Goal: Information Seeking & Learning: Understand process/instructions

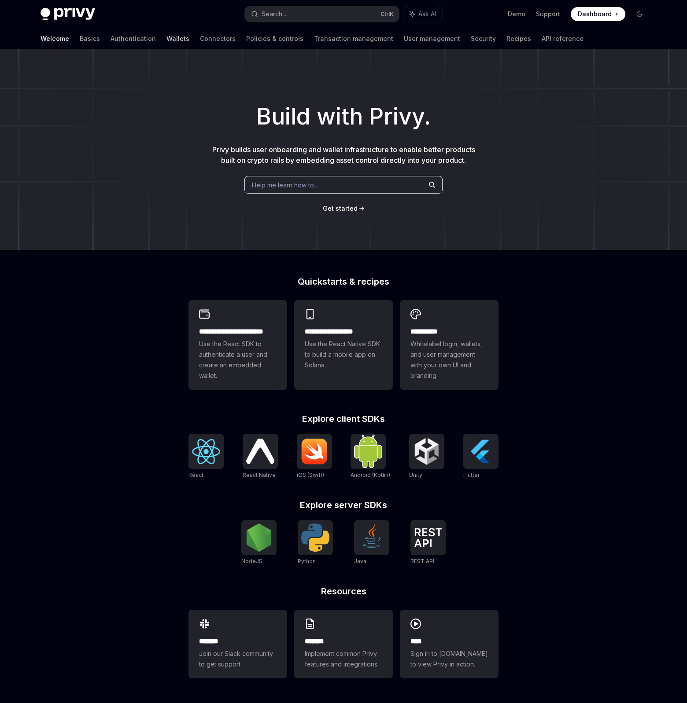
click at [166, 39] on link "Wallets" at bounding box center [177, 38] width 23 height 21
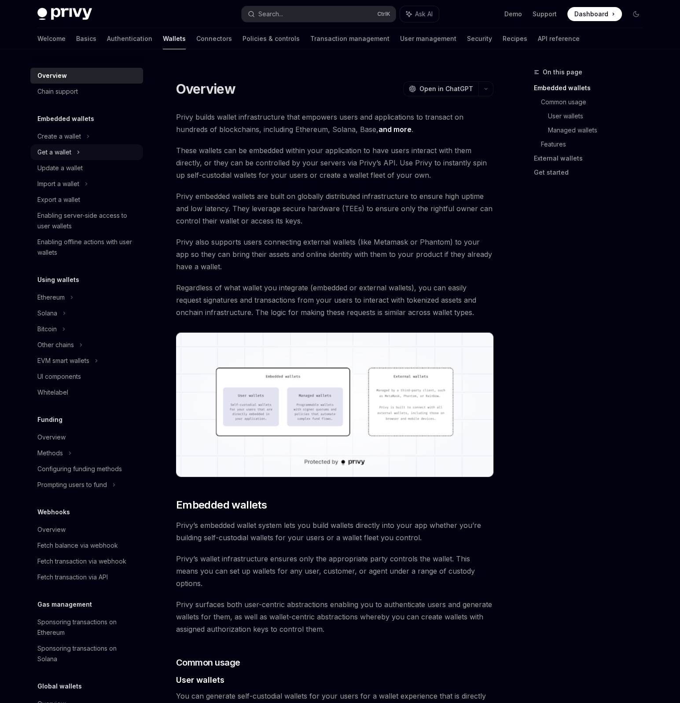
click at [79, 151] on icon at bounding box center [79, 152] width 4 height 11
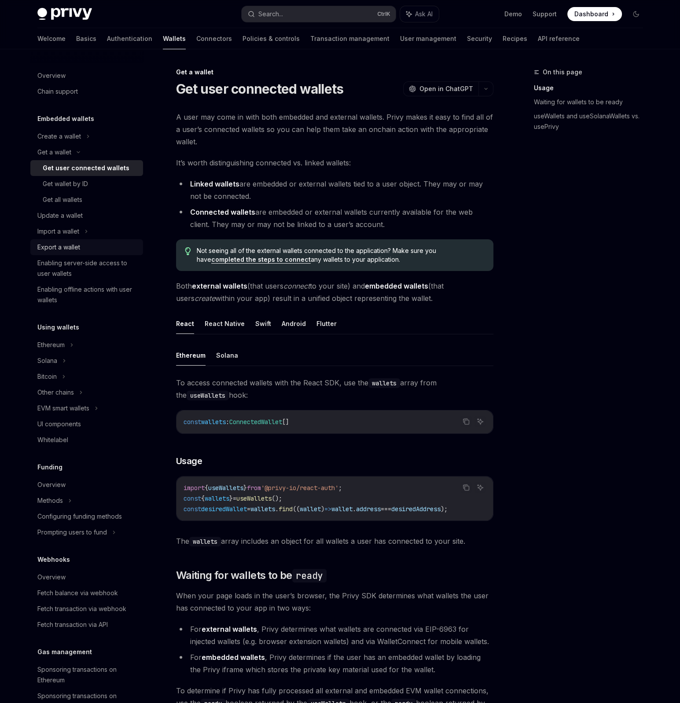
click at [98, 243] on div "Export a wallet" at bounding box center [87, 247] width 100 height 11
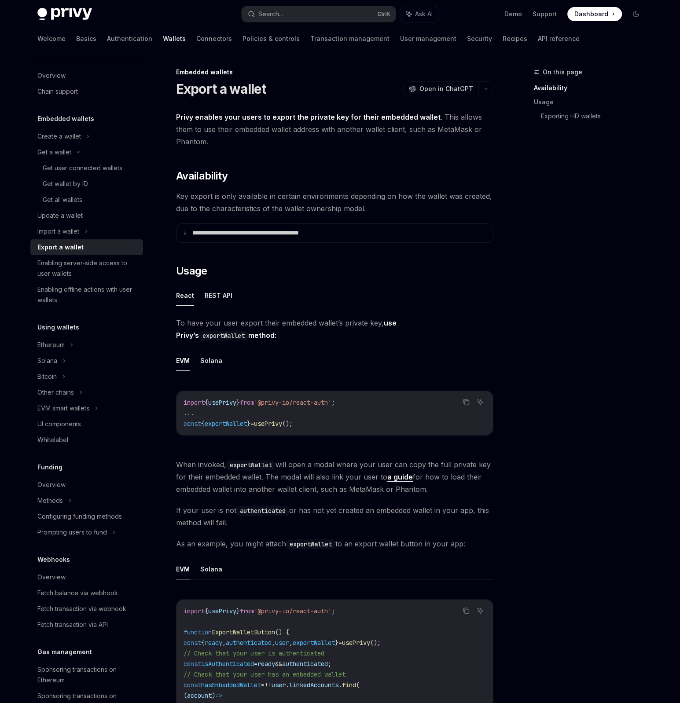
drag, startPoint x: 210, startPoint y: 135, endPoint x: 214, endPoint y: 129, distance: 6.9
click at [212, 131] on span "Privy enables your users to export the private key for their embedded wallet . …" at bounding box center [334, 129] width 317 height 37
click at [214, 129] on span "Privy enables your users to export the private key for their embedded wallet . …" at bounding box center [334, 129] width 317 height 37
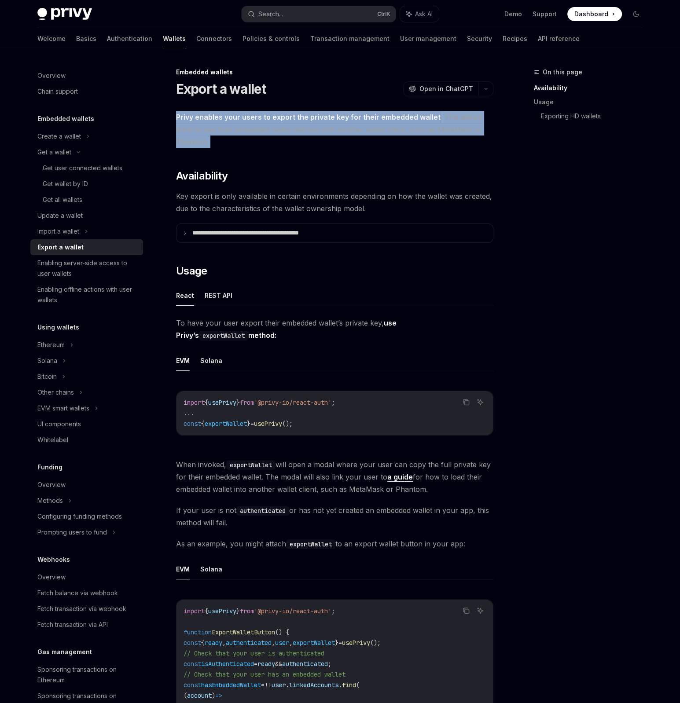
click at [214, 129] on span "Privy enables your users to export the private key for their embedded wallet . …" at bounding box center [334, 129] width 317 height 37
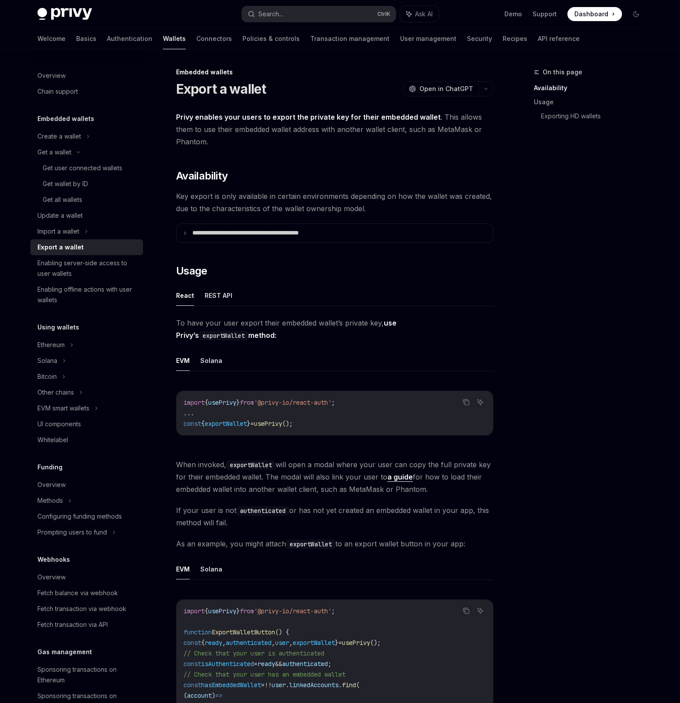
click at [221, 193] on span "Key export is only available in certain environments depending on how the walle…" at bounding box center [334, 202] width 317 height 25
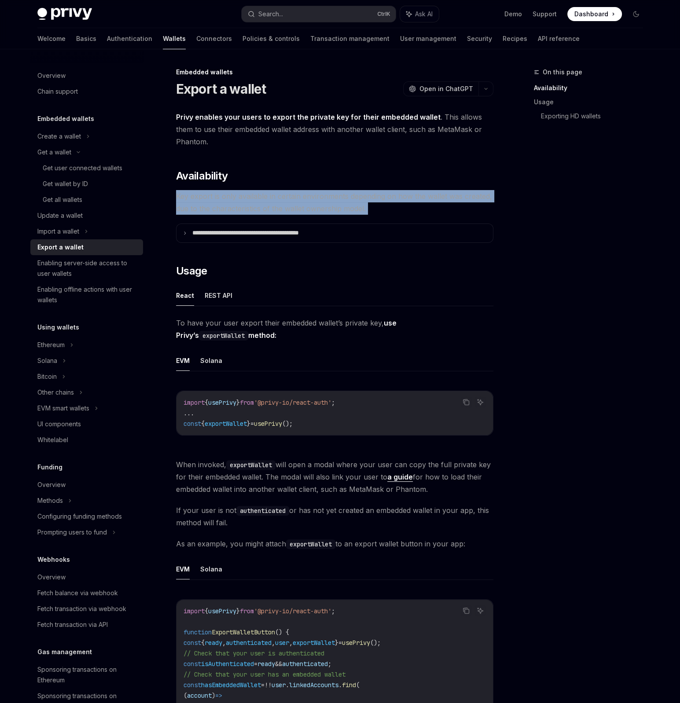
click at [221, 193] on span "Key export is only available in certain environments depending on how the walle…" at bounding box center [334, 202] width 317 height 25
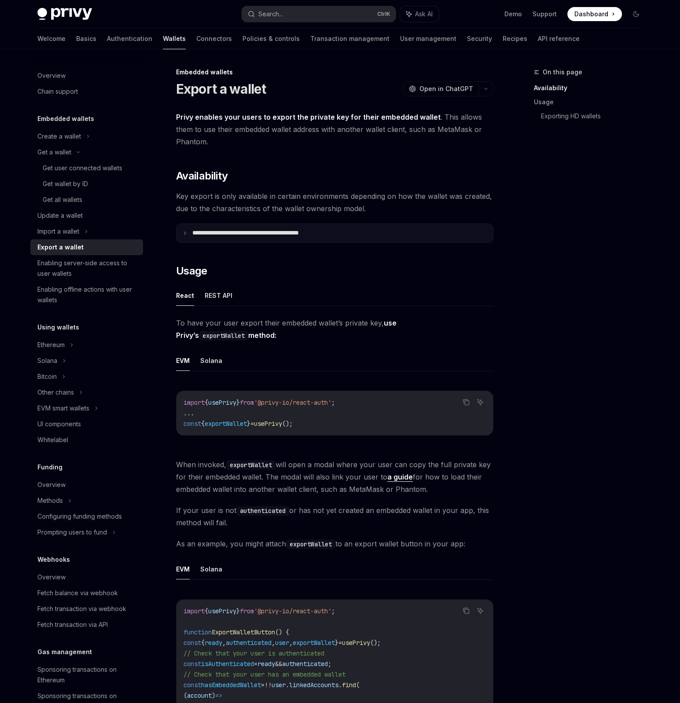
click at [230, 238] on summary "**********" at bounding box center [335, 233] width 317 height 18
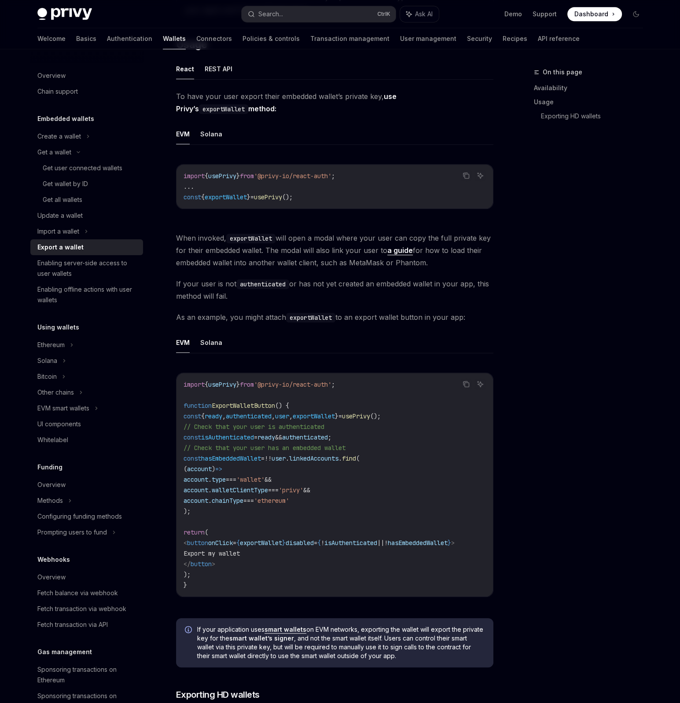
scroll to position [587, 0]
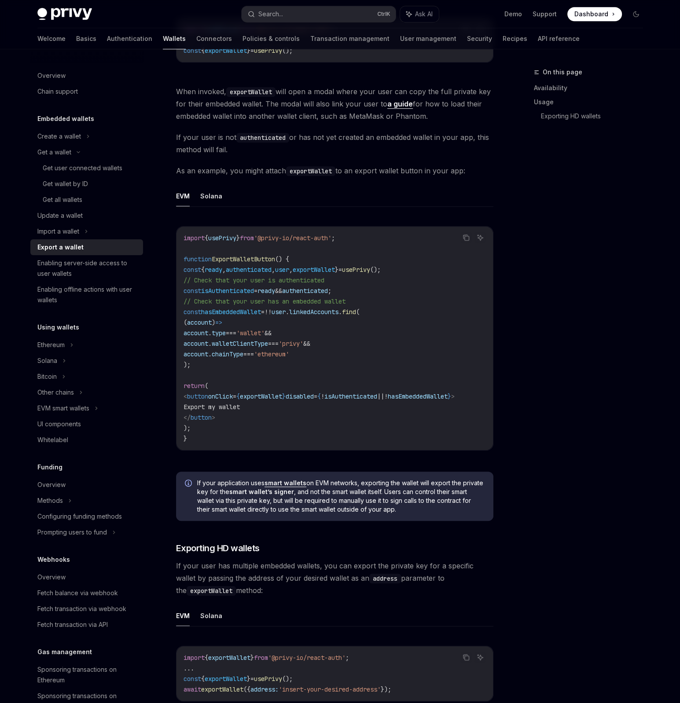
click at [294, 493] on strong "smart wallet’s signer" at bounding box center [261, 491] width 65 height 7
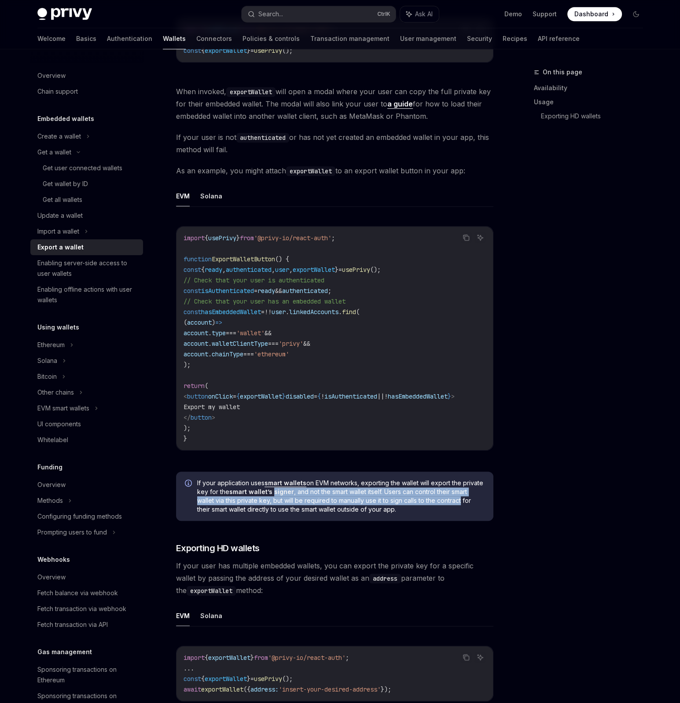
drag, startPoint x: 309, startPoint y: 493, endPoint x: 480, endPoint y: 505, distance: 171.2
click at [480, 505] on span "If your application uses smart wallets on EVM networks, exporting the wallet wi…" at bounding box center [340, 496] width 287 height 35
click at [294, 504] on span "If your application uses smart wallets on EVM networks, exporting the wallet wi…" at bounding box center [340, 496] width 287 height 35
drag, startPoint x: 294, startPoint y: 504, endPoint x: 475, endPoint y: 510, distance: 181.5
click at [484, 504] on div "If your application uses smart wallets on EVM networks, exporting the wallet wi…" at bounding box center [334, 496] width 317 height 49
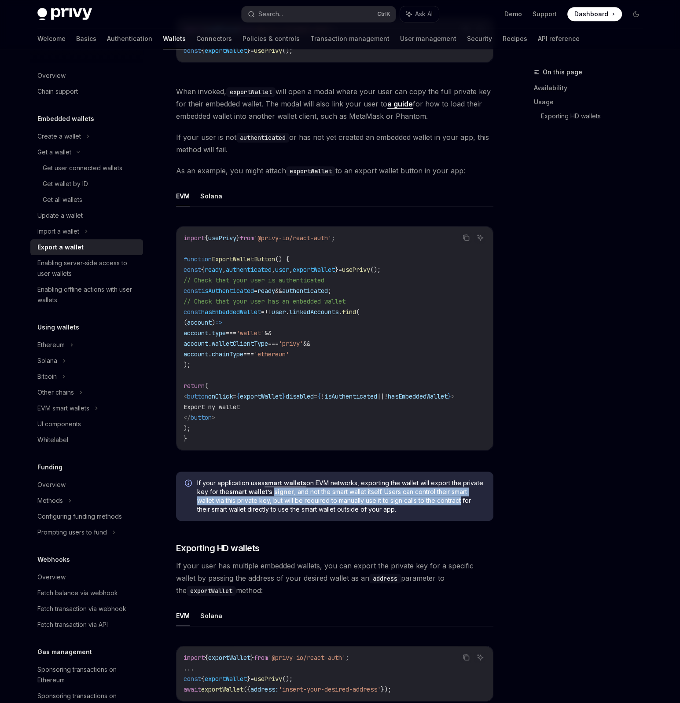
scroll to position [733, 0]
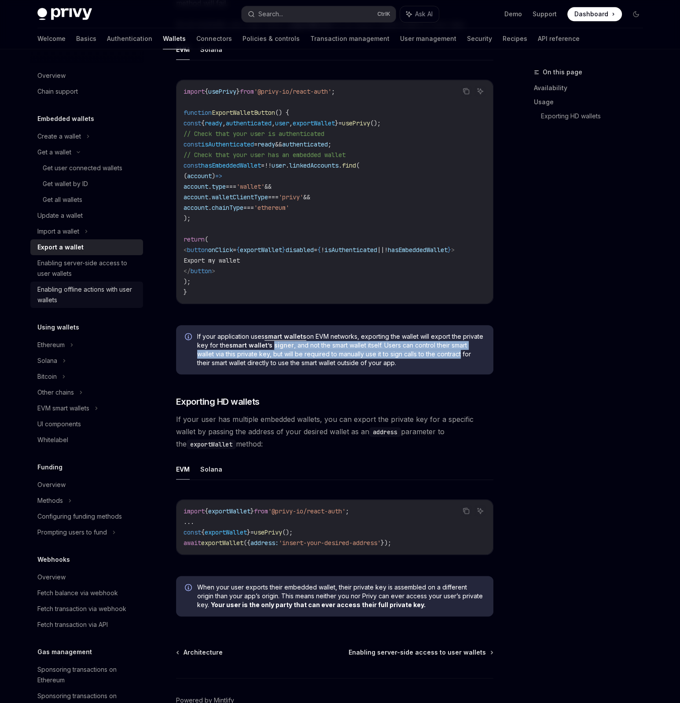
click at [112, 302] on div "Enabling offline actions with user wallets" at bounding box center [87, 294] width 100 height 21
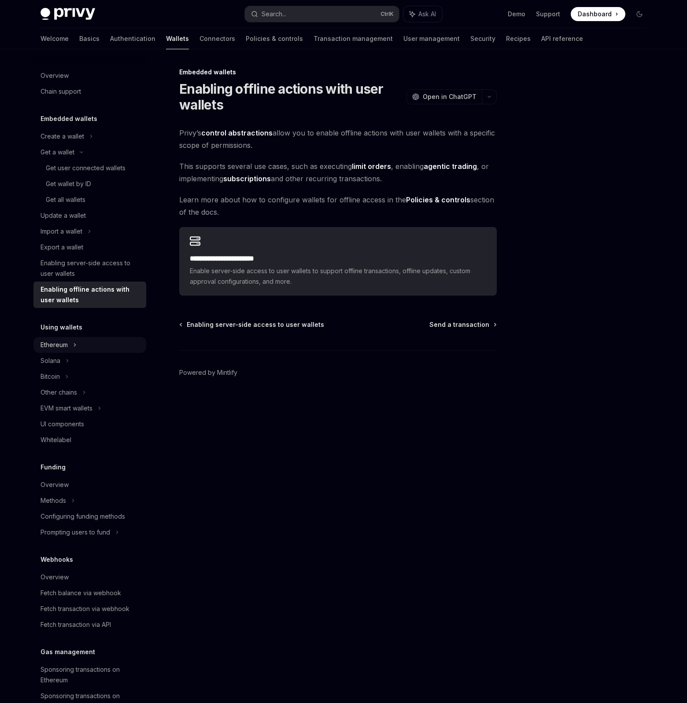
click at [86, 144] on div "Ethereum" at bounding box center [89, 137] width 113 height 16
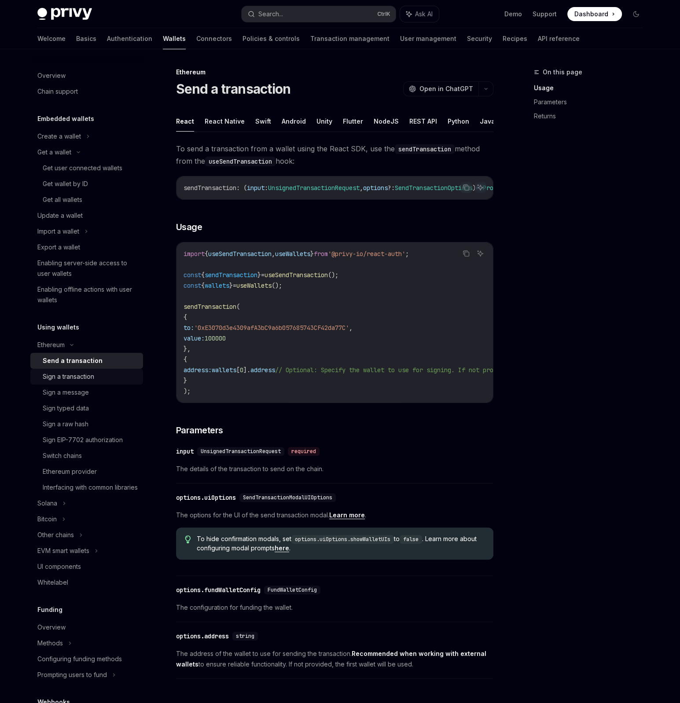
click at [98, 375] on div "Sign a transaction" at bounding box center [90, 377] width 95 height 11
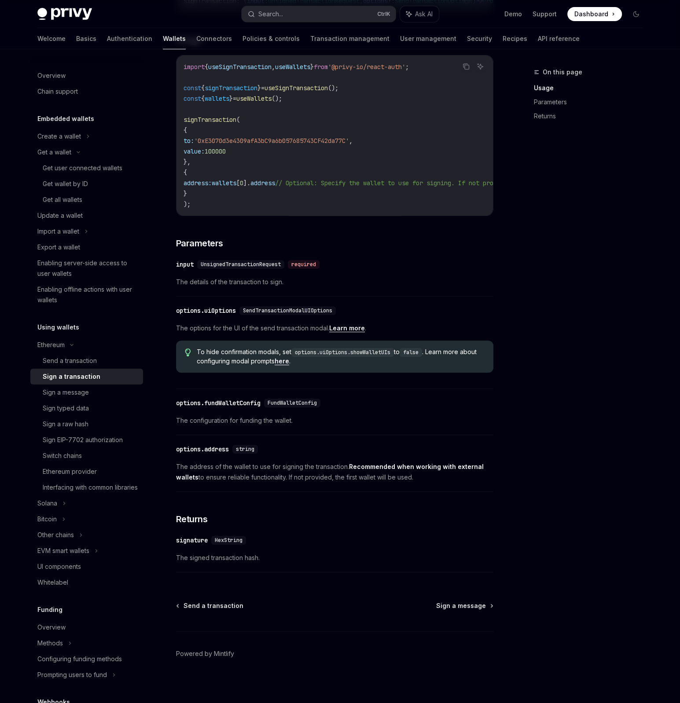
scroll to position [197, 0]
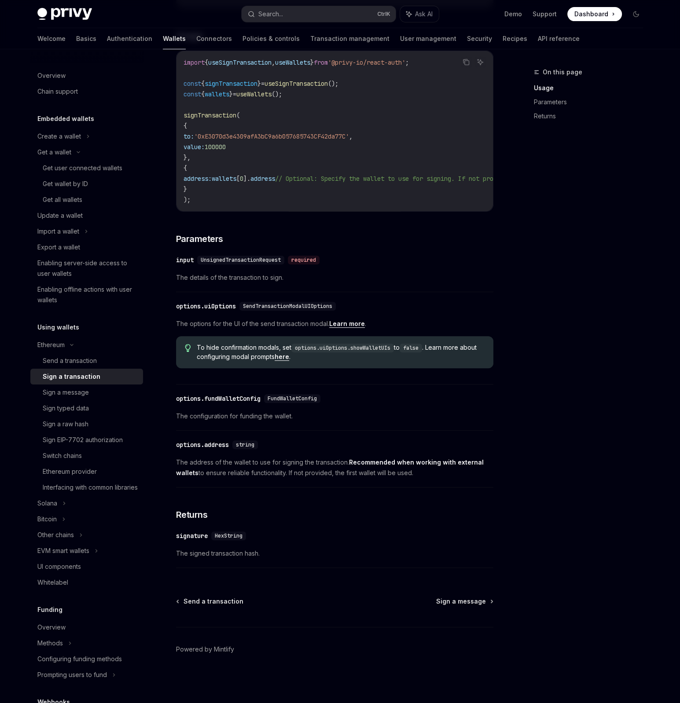
drag, startPoint x: 316, startPoint y: 439, endPoint x: 320, endPoint y: 464, distance: 25.8
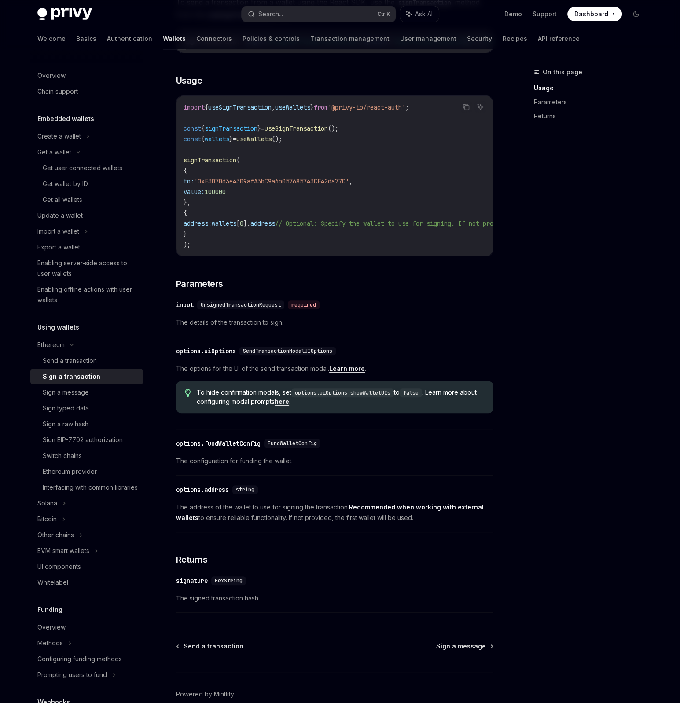
scroll to position [0, 0]
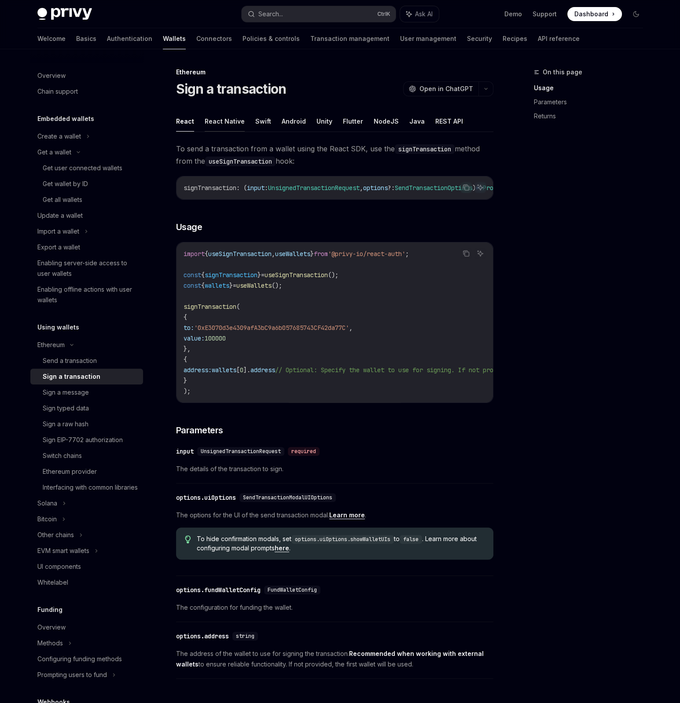
click at [237, 118] on button "React Native" at bounding box center [225, 121] width 40 height 21
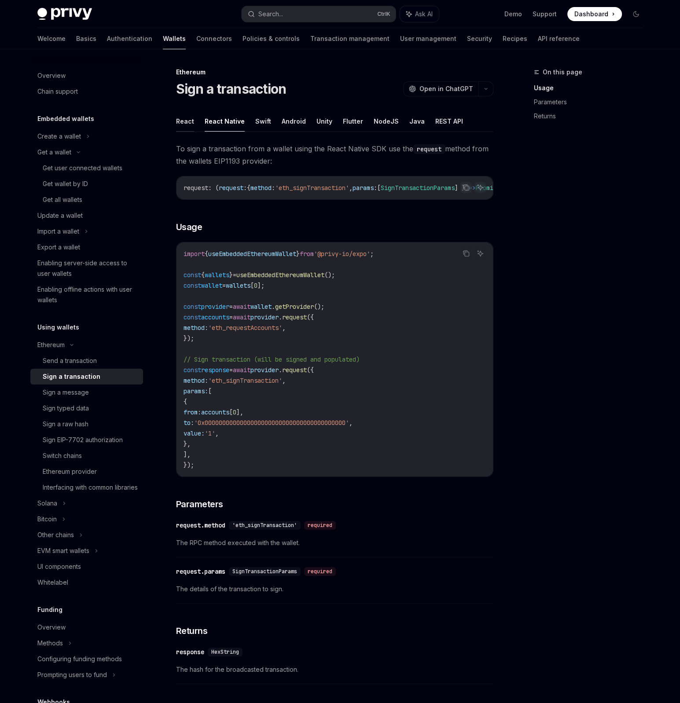
click at [188, 121] on button "React" at bounding box center [185, 121] width 18 height 21
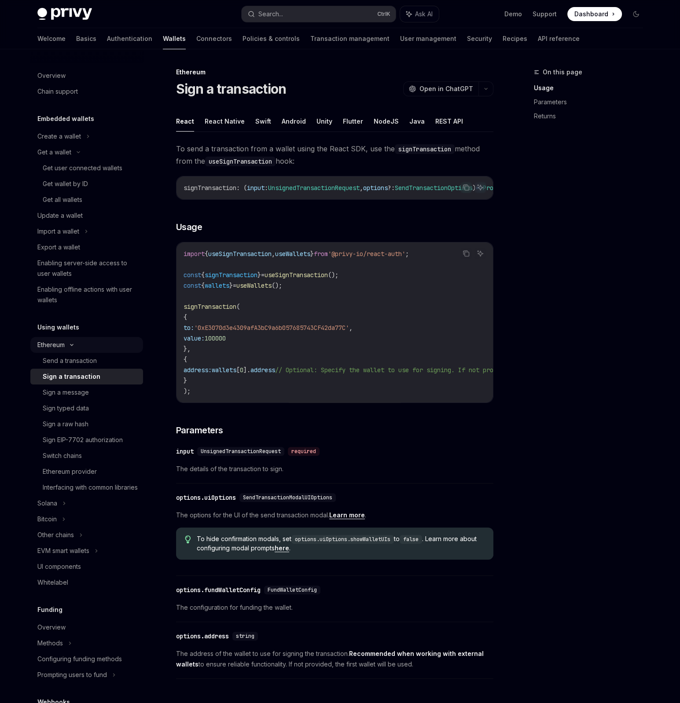
scroll to position [147, 0]
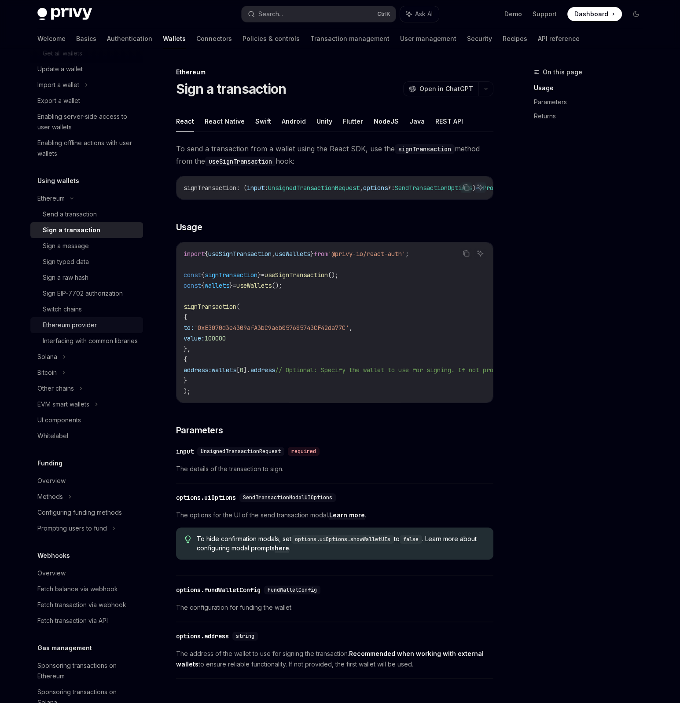
click at [104, 321] on div "Ethereum provider" at bounding box center [90, 325] width 95 height 11
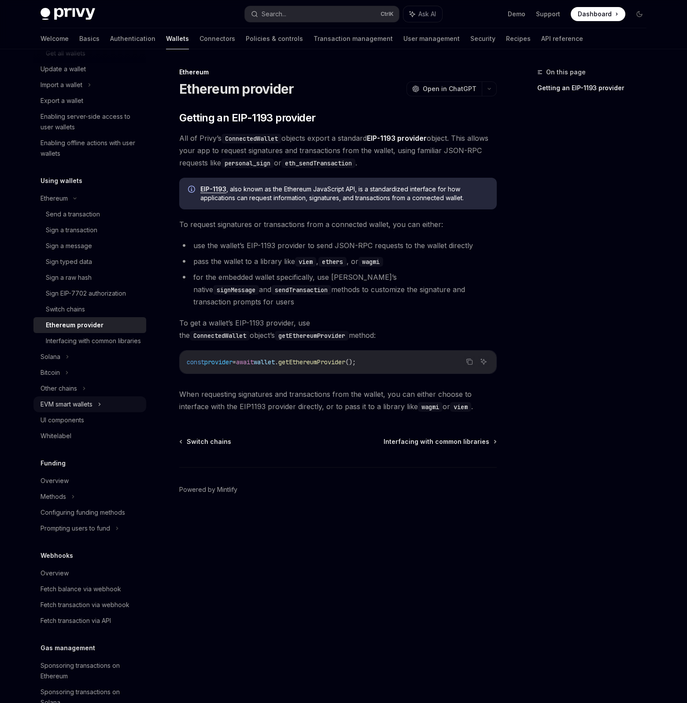
click at [99, 412] on div "EVM smart wallets" at bounding box center [89, 405] width 113 height 16
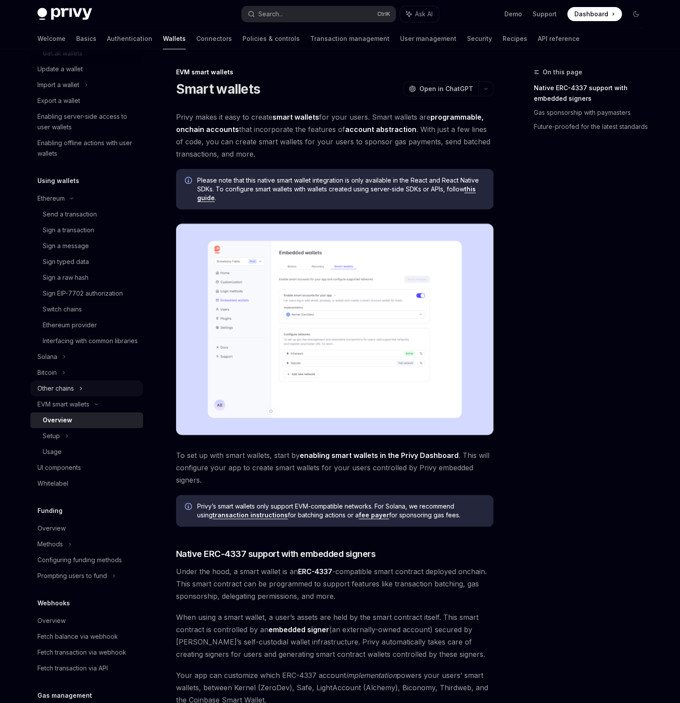
click at [102, 93] on div "Other chains" at bounding box center [86, 85] width 113 height 16
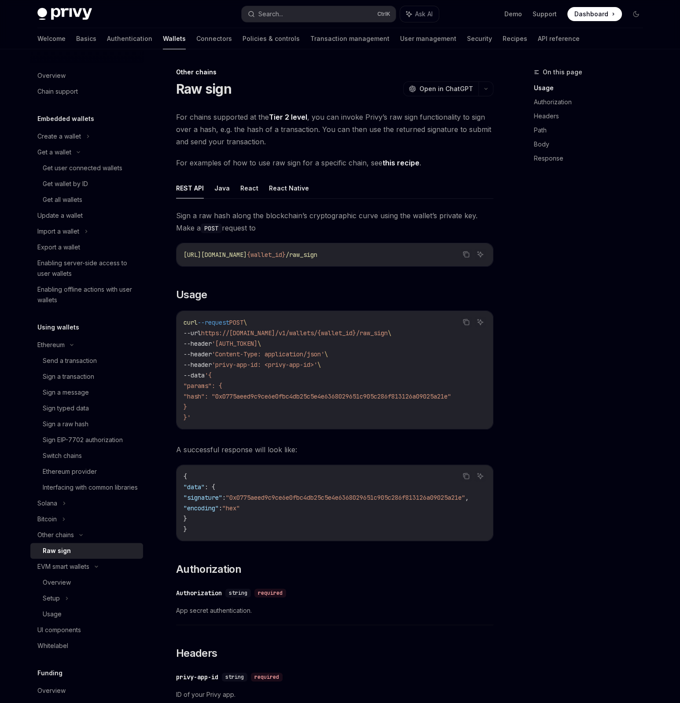
type textarea "*"
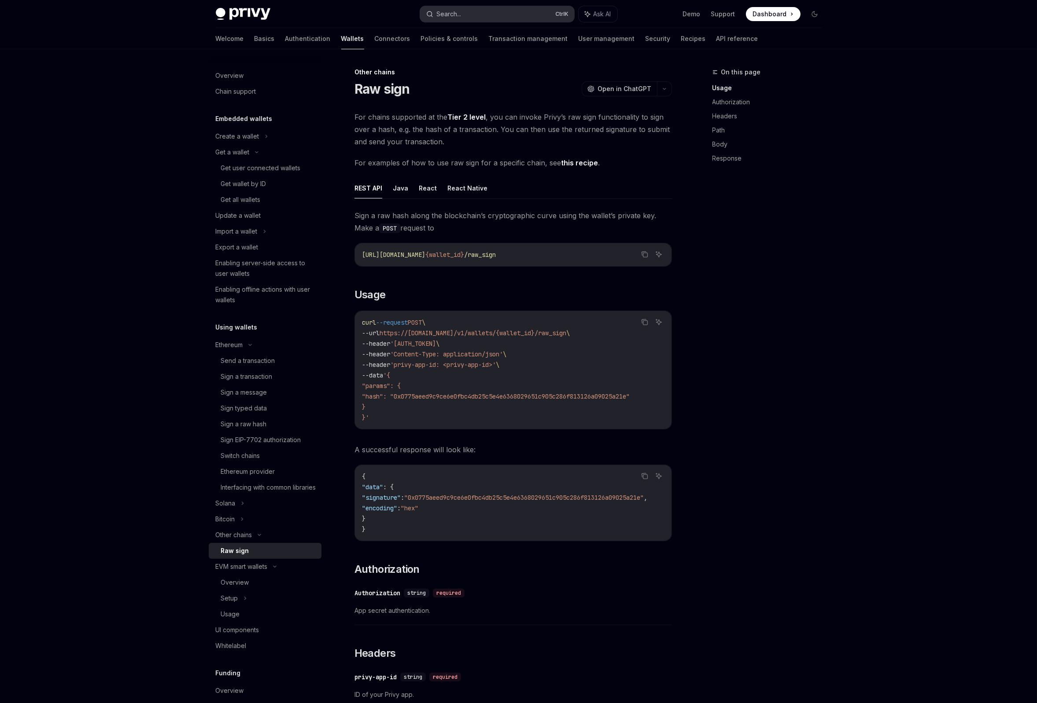
click at [479, 16] on button "Search... Ctrl K" at bounding box center [497, 14] width 154 height 16
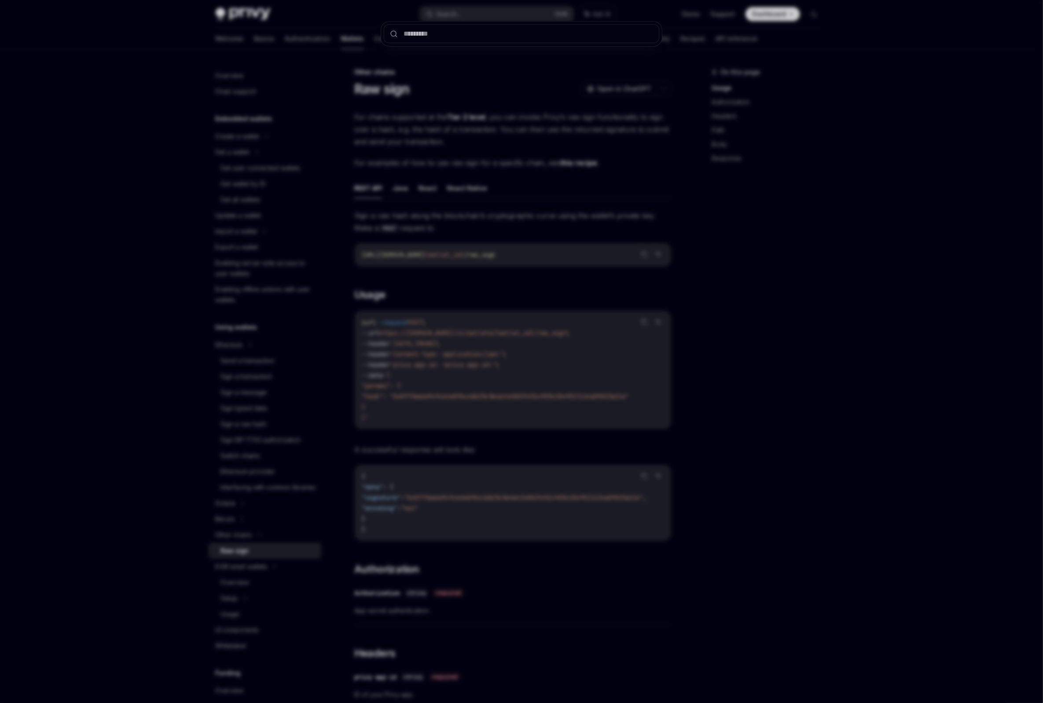
click at [479, 15] on div at bounding box center [521, 351] width 1043 height 703
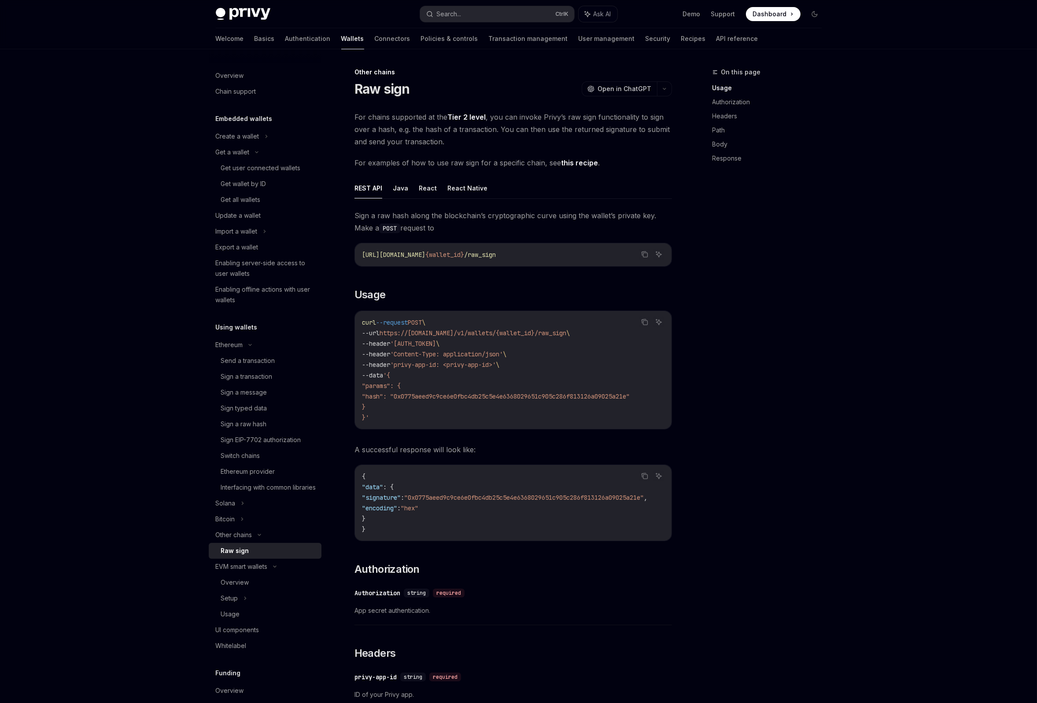
click at [479, 15] on button "Search... Ctrl K" at bounding box center [497, 14] width 154 height 16
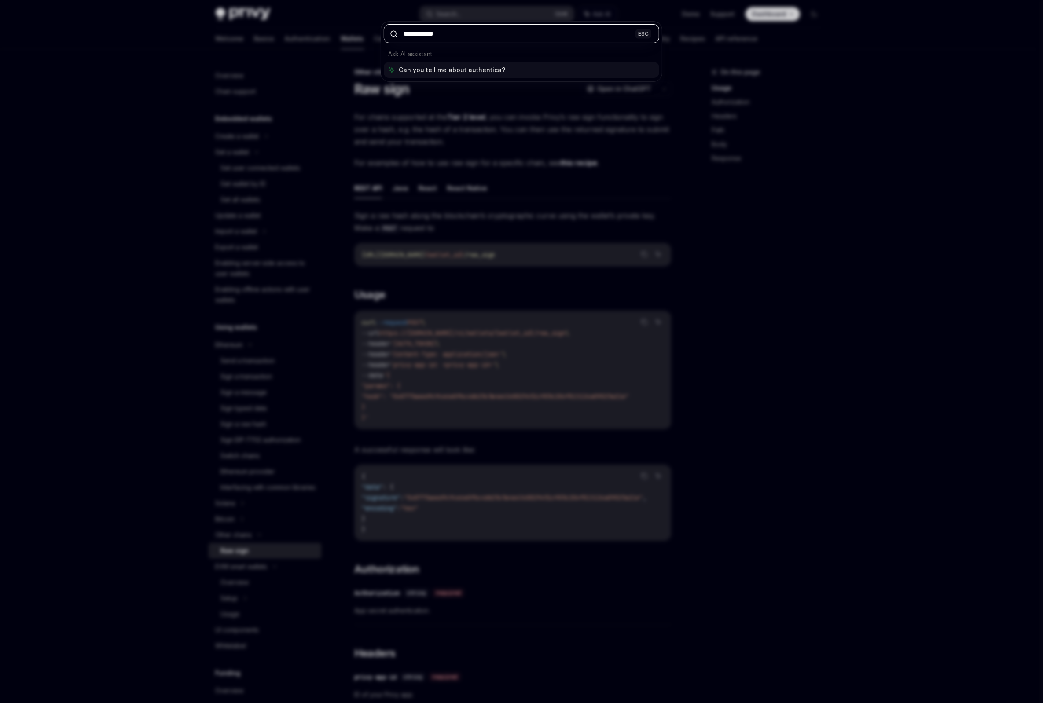
type input "**********"
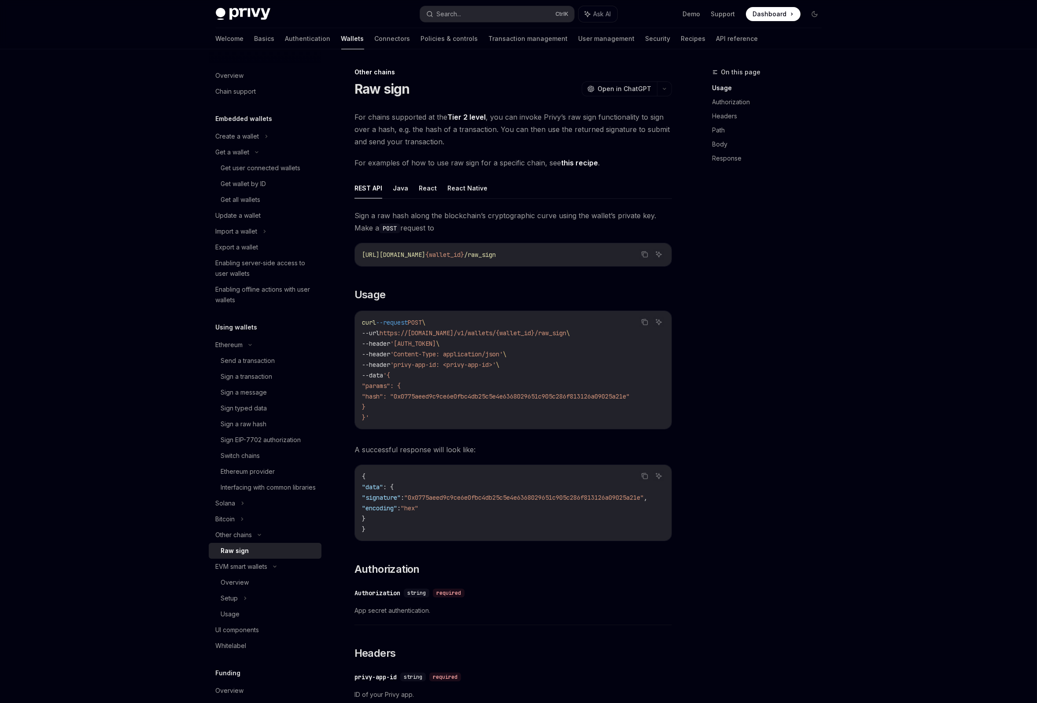
scroll to position [49, 0]
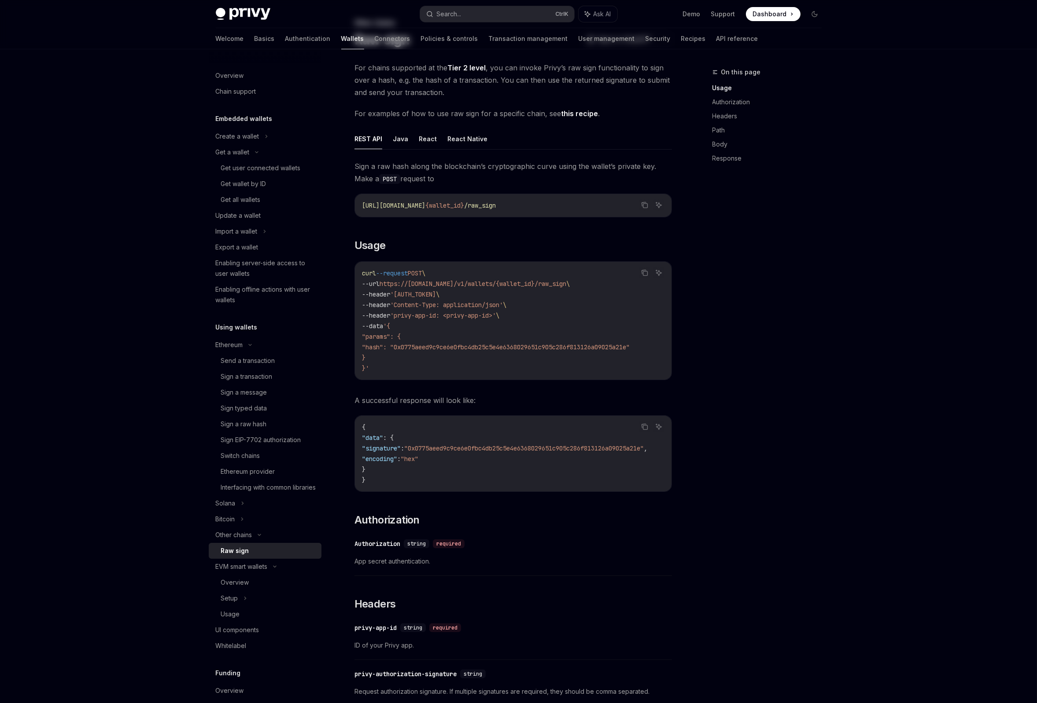
type textarea "*"
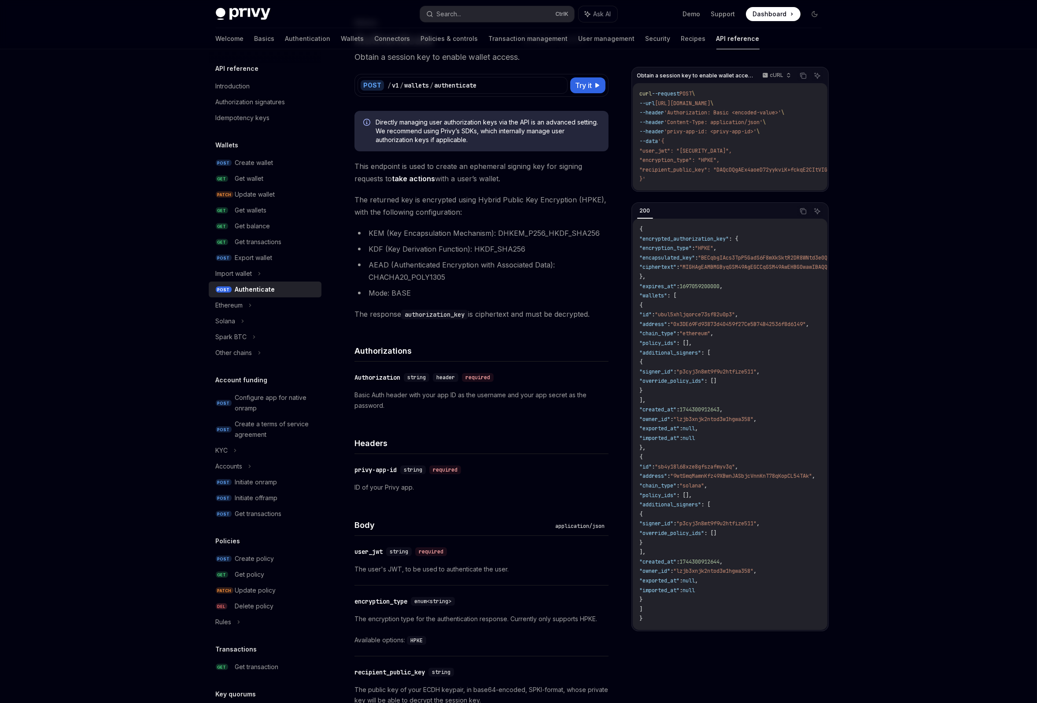
click at [399, 199] on span "The returned key is encrypted using Hybrid Public Key Encryption (HPKE), with t…" at bounding box center [481, 206] width 254 height 25
drag, startPoint x: 399, startPoint y: 199, endPoint x: 541, endPoint y: 207, distance: 142.4
click at [541, 207] on span "The returned key is encrypted using Hybrid Public Key Encryption (HPKE), with t…" at bounding box center [481, 206] width 254 height 25
click at [518, 232] on li "KEM (Key Encapsulation Mechanism): DHKEM_P256_HKDF_SHA256" at bounding box center [481, 233] width 254 height 12
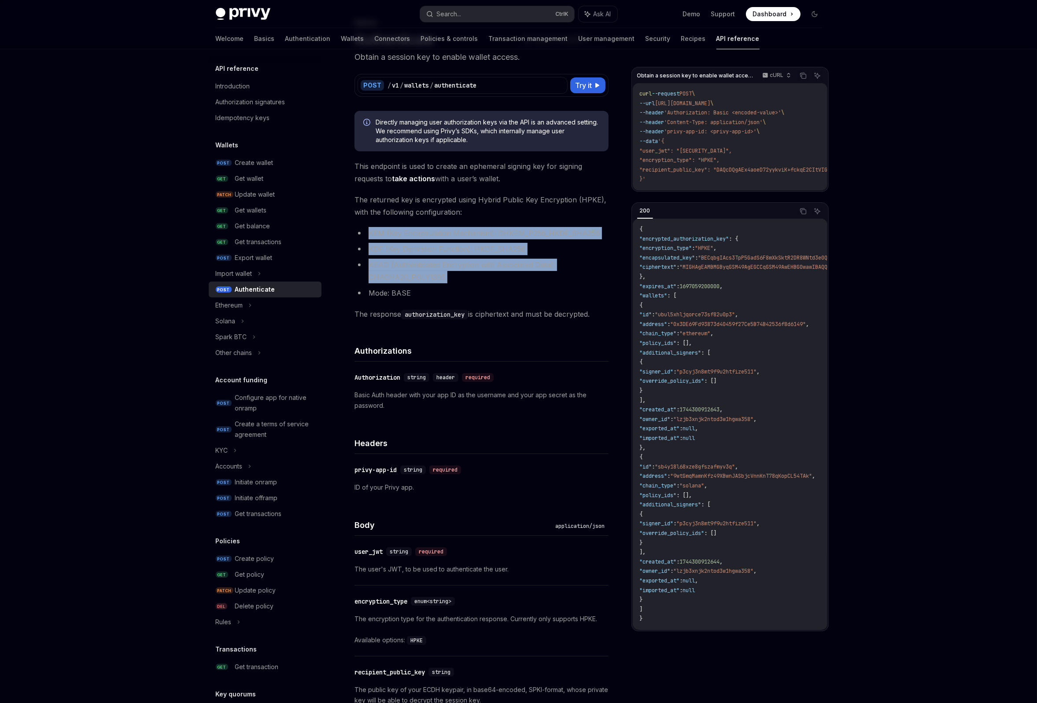
drag, startPoint x: 518, startPoint y: 232, endPoint x: 510, endPoint y: 259, distance: 28.3
click at [510, 259] on ul "KEM (Key Encapsulation Mechanism): DHKEM_P256_HKDF_SHA256 KDF (Key Derivation F…" at bounding box center [481, 263] width 254 height 72
click at [510, 259] on li "AEAD (Authenticated Encryption with Associated Data): CHACHA20_POLY1305" at bounding box center [481, 271] width 254 height 25
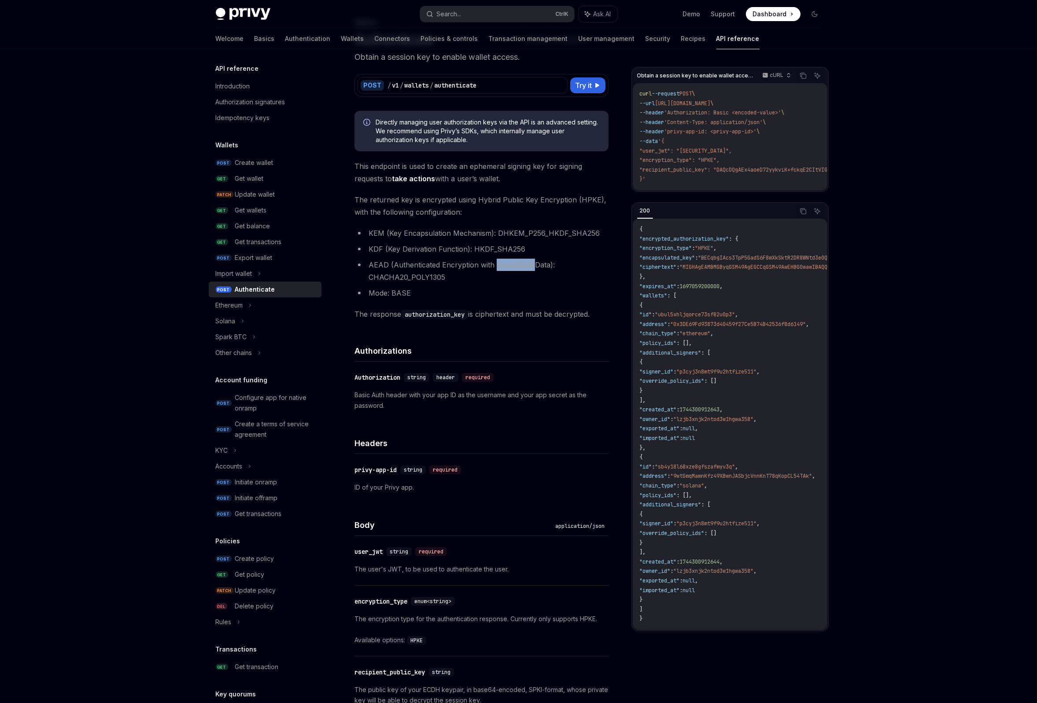
click at [510, 259] on li "AEAD (Authenticated Encryption with Associated Data): CHACHA20_POLY1305" at bounding box center [481, 271] width 254 height 25
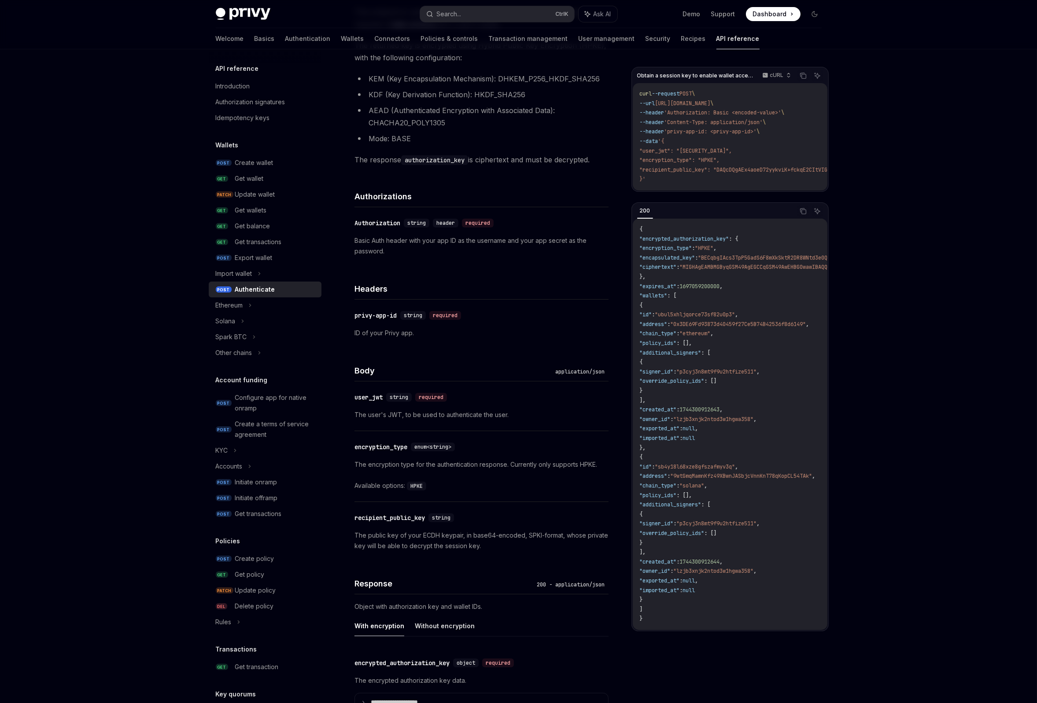
drag, startPoint x: 413, startPoint y: 393, endPoint x: 412, endPoint y: 413, distance: 20.3
click at [398, 236] on p "Basic Auth header with your app ID as the username and your app secret as the p…" at bounding box center [481, 244] width 254 height 21
drag, startPoint x: 398, startPoint y: 236, endPoint x: 535, endPoint y: 246, distance: 137.8
click at [535, 246] on p "Basic Auth header with your app ID as the username and your app secret as the p…" at bounding box center [481, 244] width 254 height 21
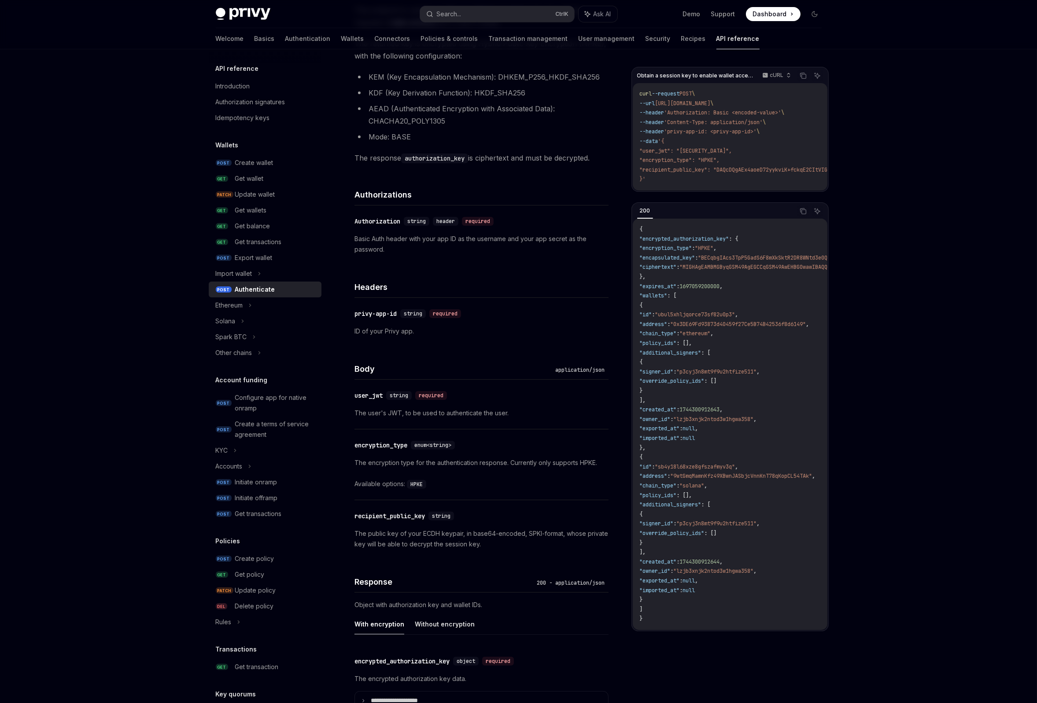
click at [388, 327] on p "ID of your Privy app." at bounding box center [481, 331] width 254 height 11
click at [380, 315] on div "privy-app-id" at bounding box center [375, 313] width 42 height 9
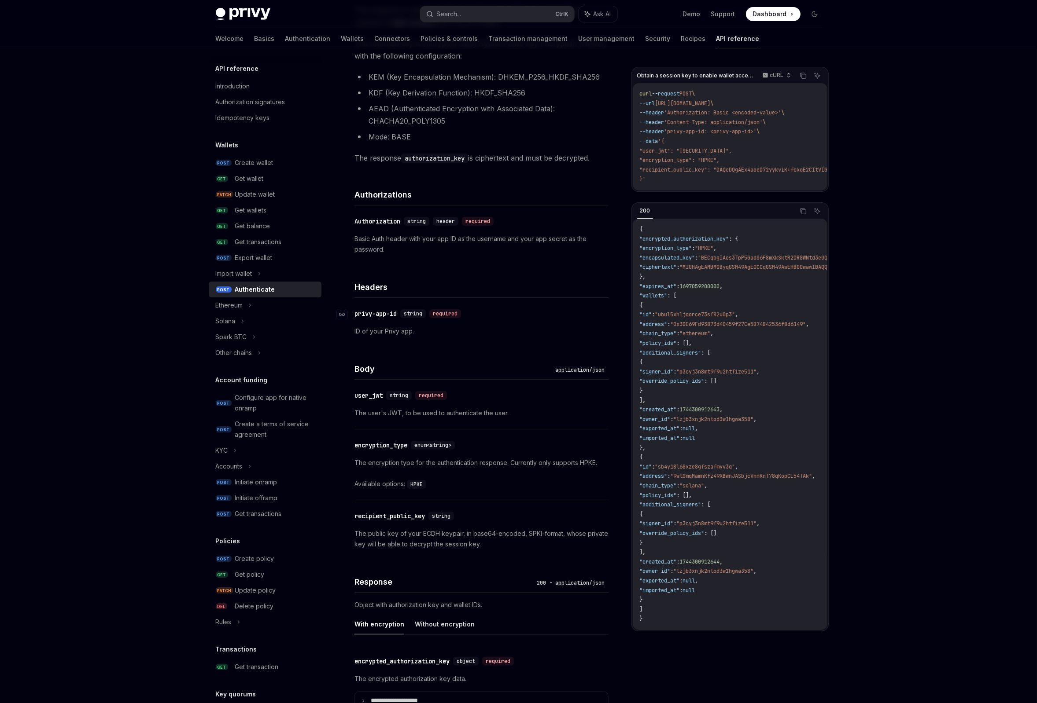
scroll to position [456, 0]
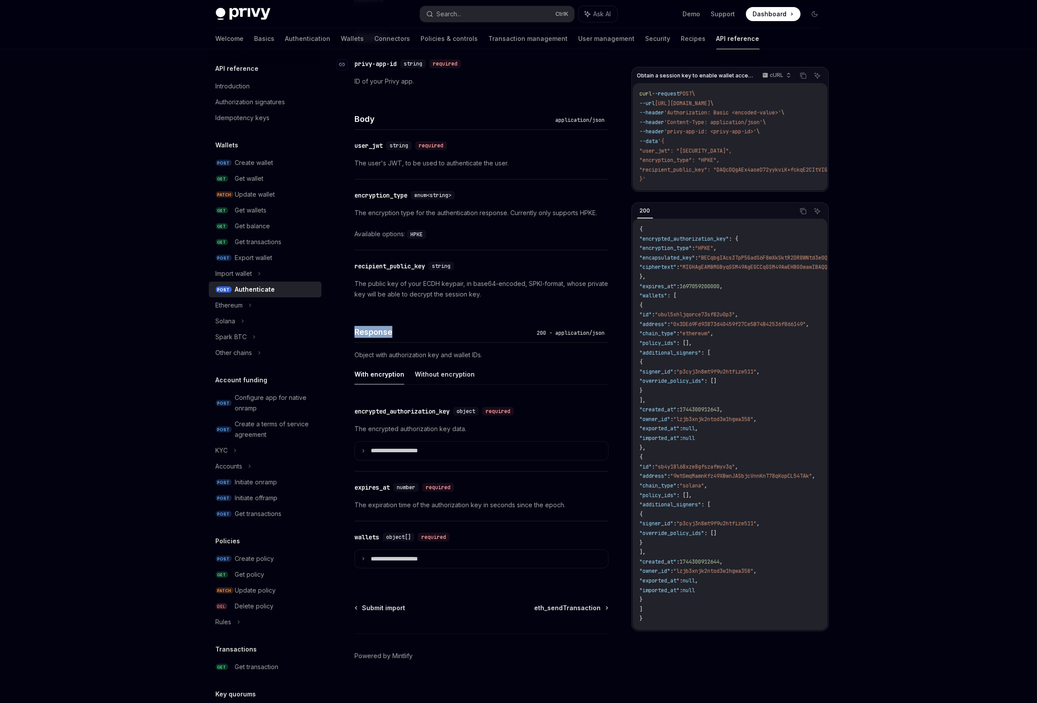
click at [380, 315] on div "Response 200 - application/json" at bounding box center [481, 326] width 254 height 33
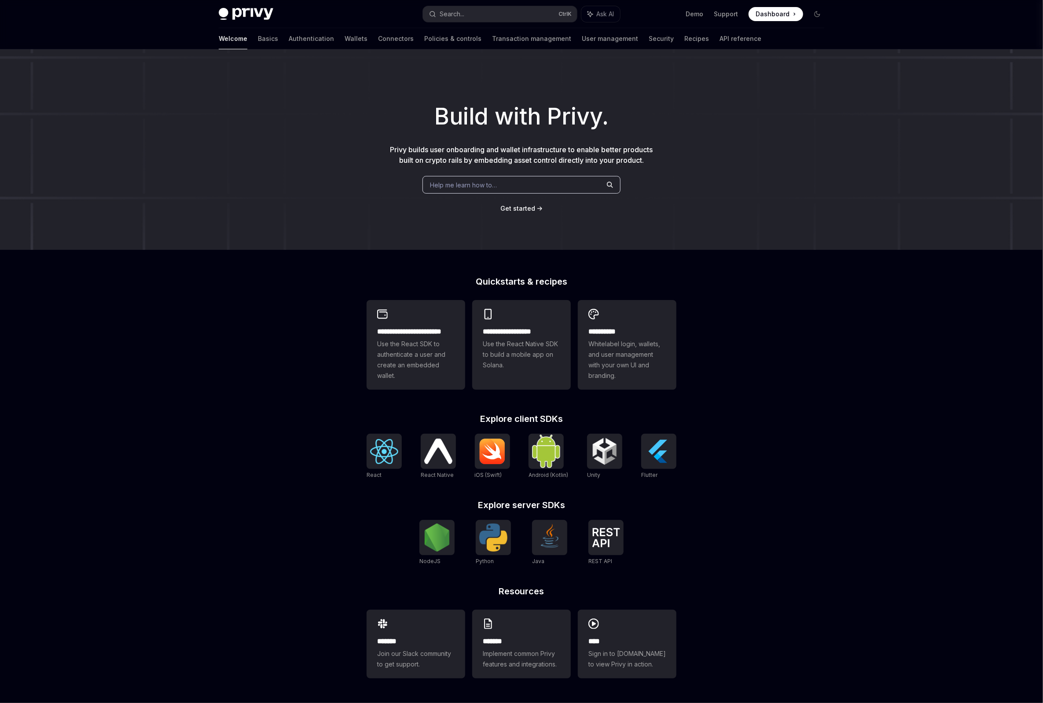
click at [520, 188] on div "Help me learn how to…" at bounding box center [522, 185] width 198 height 18
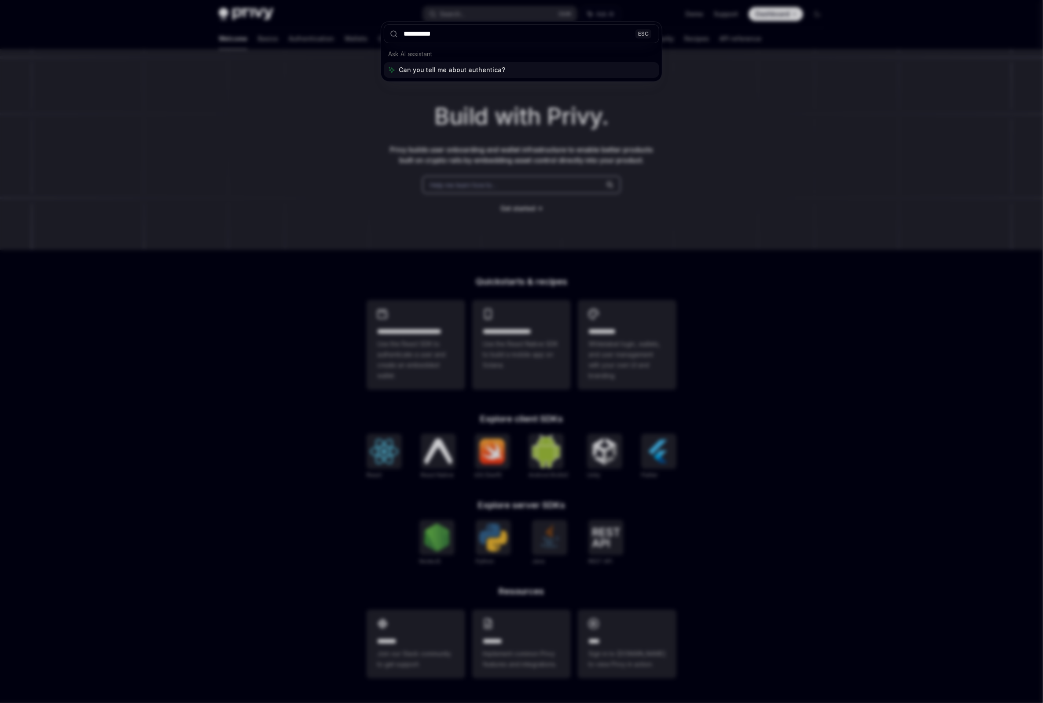
type input "**********"
type textarea "*"
type input "**********"
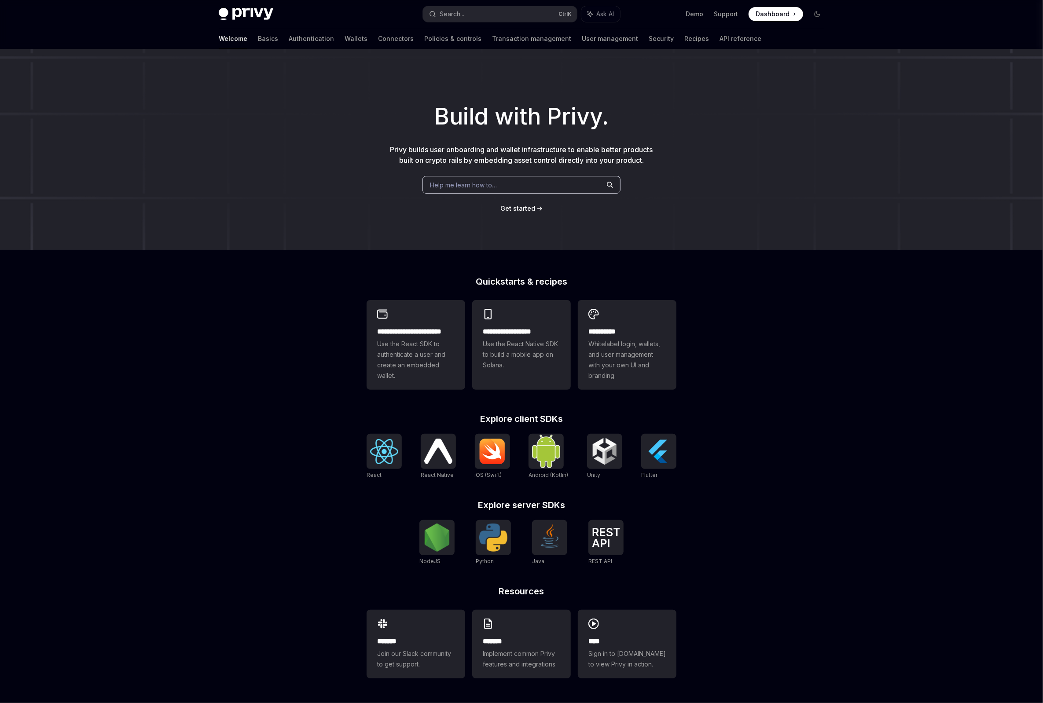
type textarea "*"
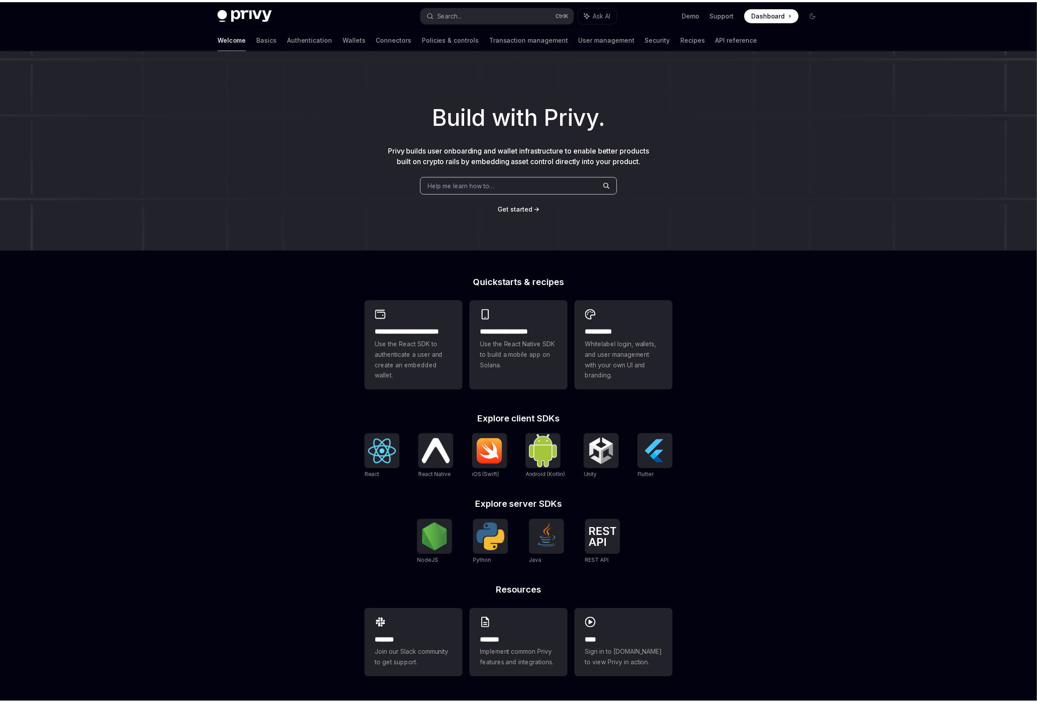
scroll to position [49, 0]
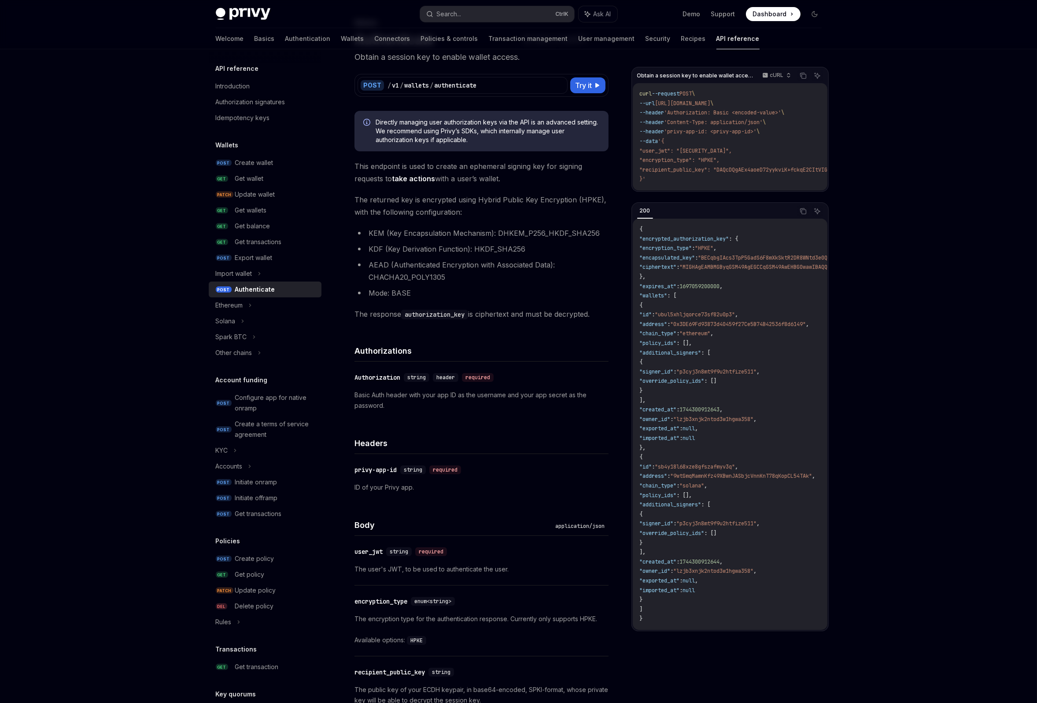
click at [717, 113] on span "'Authorization: Basic <encoded-value>'" at bounding box center [722, 112] width 117 height 7
drag, startPoint x: 717, startPoint y: 113, endPoint x: 802, endPoint y: 111, distance: 85.0
click at [802, 111] on code "curl --request POST \ --url https://api.privy.io/v1/wallets/authenticate \ --he…" at bounding box center [800, 136] width 320 height 95
click at [699, 124] on span "'Content-Type: application/json'" at bounding box center [713, 122] width 99 height 7
drag, startPoint x: 699, startPoint y: 124, endPoint x: 764, endPoint y: 122, distance: 64.8
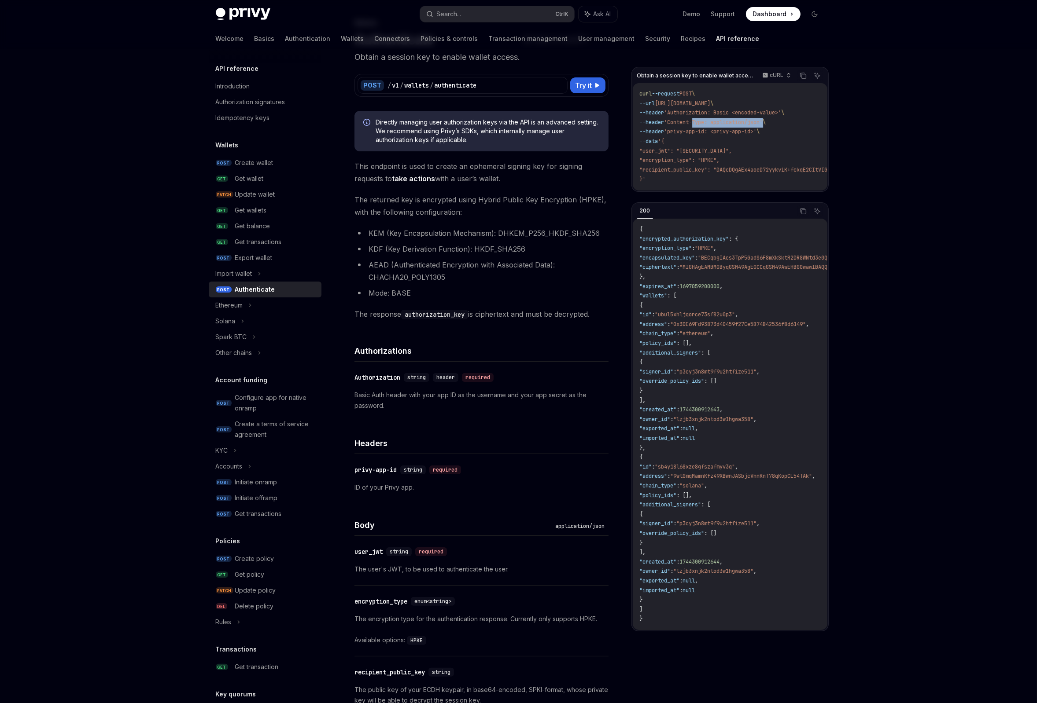
click at [763, 122] on span "'Content-Type: application/json'" at bounding box center [713, 122] width 99 height 7
click at [727, 134] on span "'privy-app-id: <privy-app-id>'" at bounding box center [710, 131] width 92 height 7
click at [706, 152] on span ""user_jwt": "[SECURITY_DATA]"," at bounding box center [686, 150] width 92 height 7
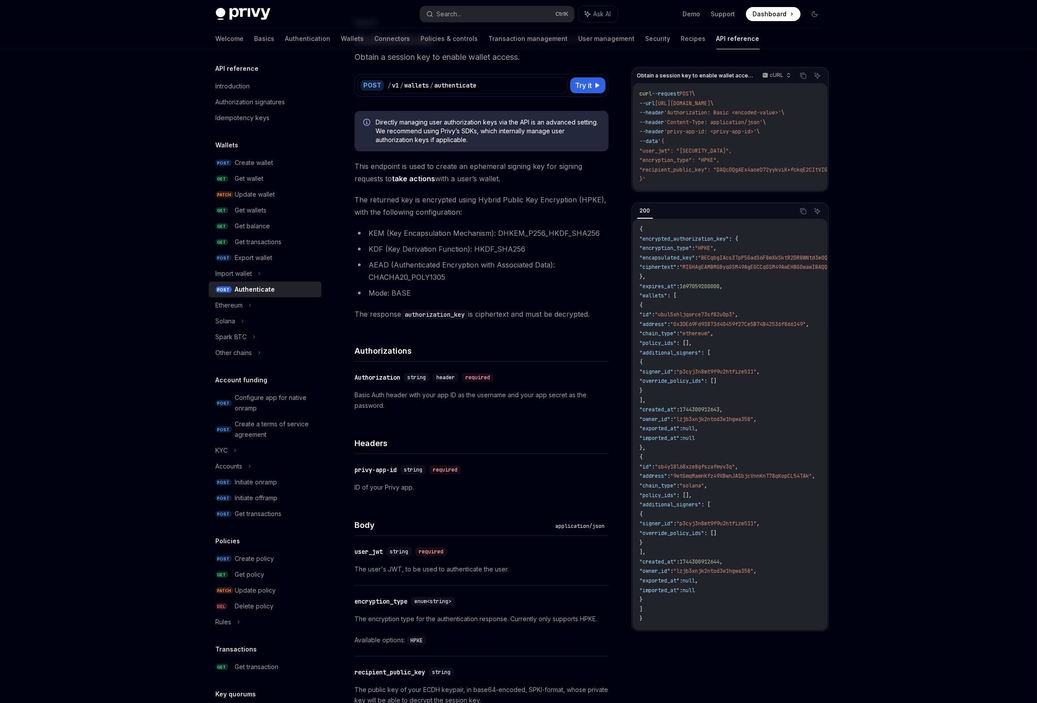
drag, startPoint x: 678, startPoint y: 194, endPoint x: 722, endPoint y: 191, distance: 43.3
click at [722, 191] on div "Obtain a session key to enable wallet access. cURL Copy Ask AI curl --request P…" at bounding box center [729, 129] width 197 height 125
drag, startPoint x: 680, startPoint y: 194, endPoint x: 700, endPoint y: 195, distance: 19.9
click at [700, 195] on div "Obtain a session key to enable wallet access. cURL Copy Ask AI curl --request P…" at bounding box center [729, 349] width 197 height 565
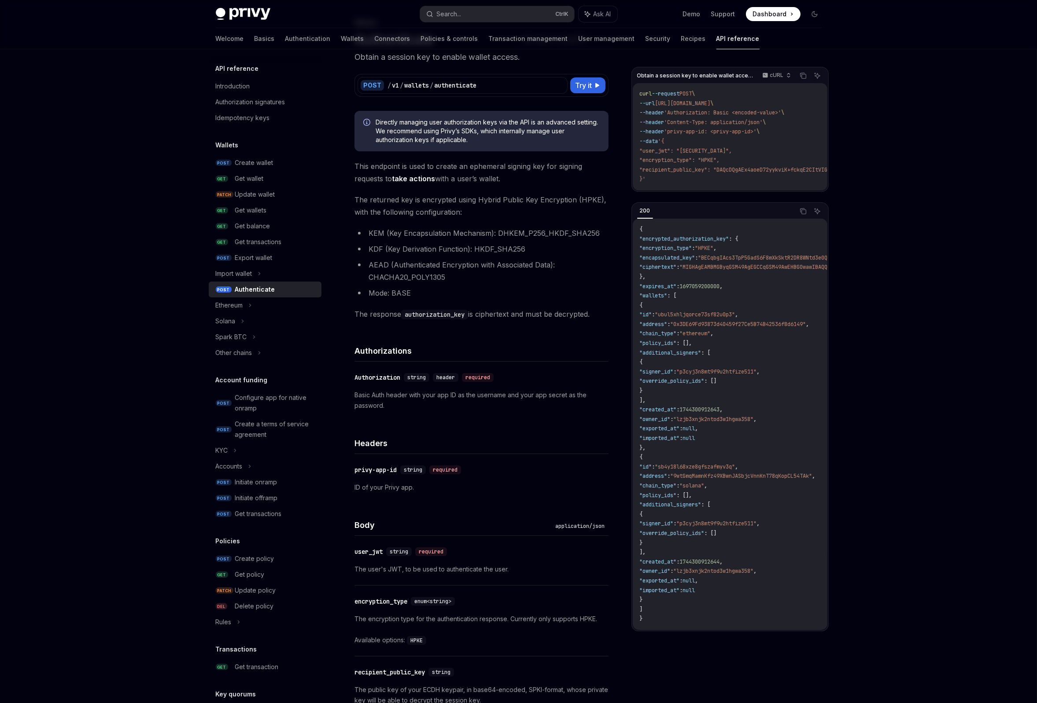
click at [671, 159] on span ""encryption_type": "HPKE"," at bounding box center [680, 160] width 80 height 7
drag, startPoint x: 671, startPoint y: 159, endPoint x: 718, endPoint y: 159, distance: 46.7
click at [718, 159] on span ""encryption_type": "HPKE"," at bounding box center [680, 160] width 80 height 7
copy span "encryption_type": "HPKE"
drag, startPoint x: 678, startPoint y: 148, endPoint x: 673, endPoint y: 150, distance: 5.2
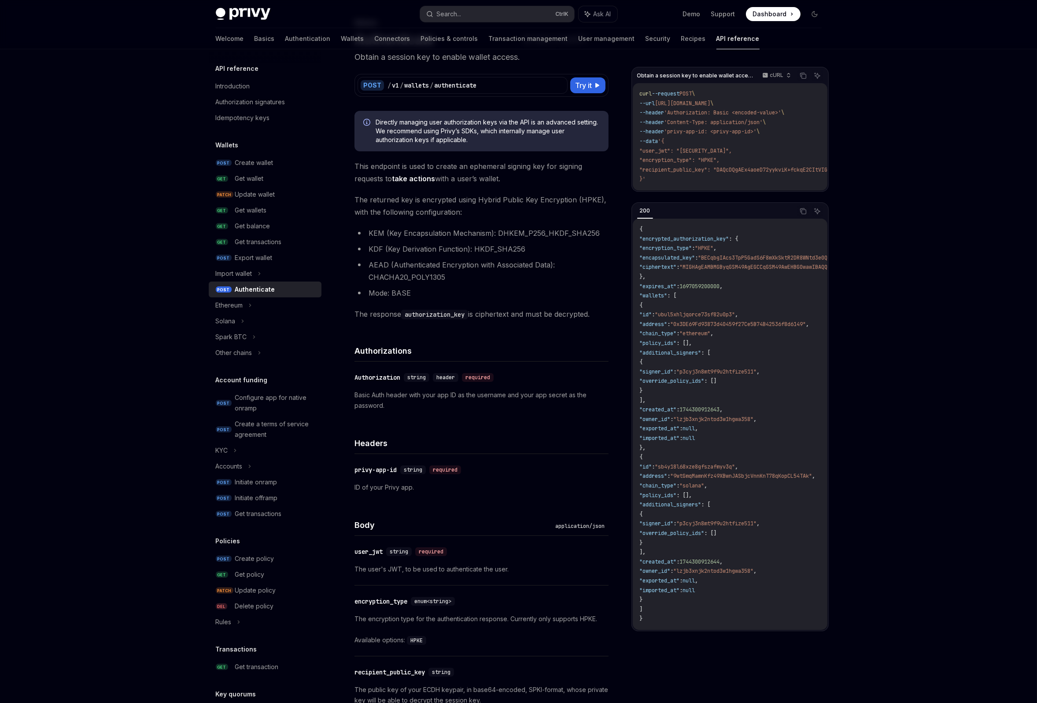
click at [678, 148] on span ""user_jwt": "[SECURITY_DATA]"," at bounding box center [686, 150] width 92 height 7
click at [673, 150] on span ""user_jwt": "[SECURITY_DATA]"," at bounding box center [686, 150] width 92 height 7
copy span "user_jwt"
